Goal: Task Accomplishment & Management: Use online tool/utility

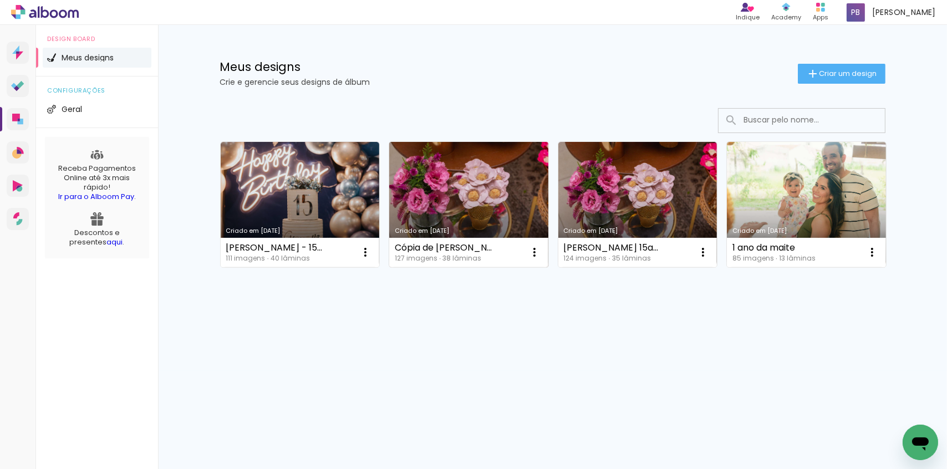
click at [449, 187] on link "Criado em [DATE]" at bounding box center [468, 204] width 159 height 125
